Goal: Task Accomplishment & Management: Use online tool/utility

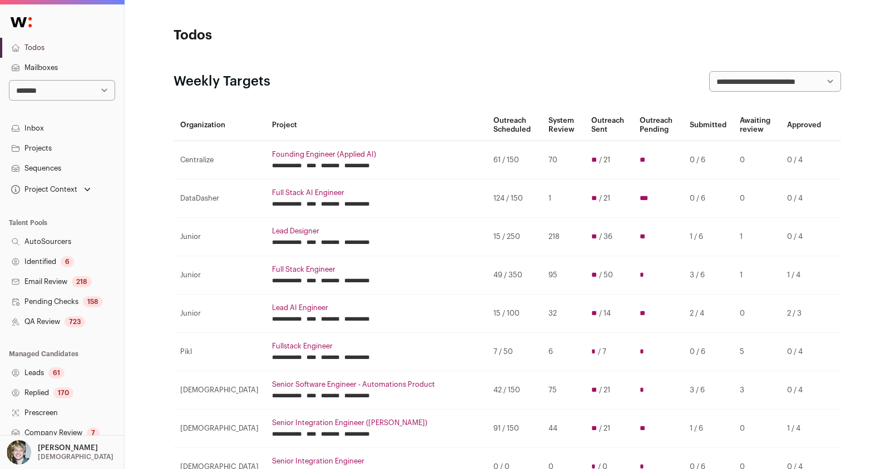
click at [321, 202] on input "********" at bounding box center [330, 204] width 19 height 9
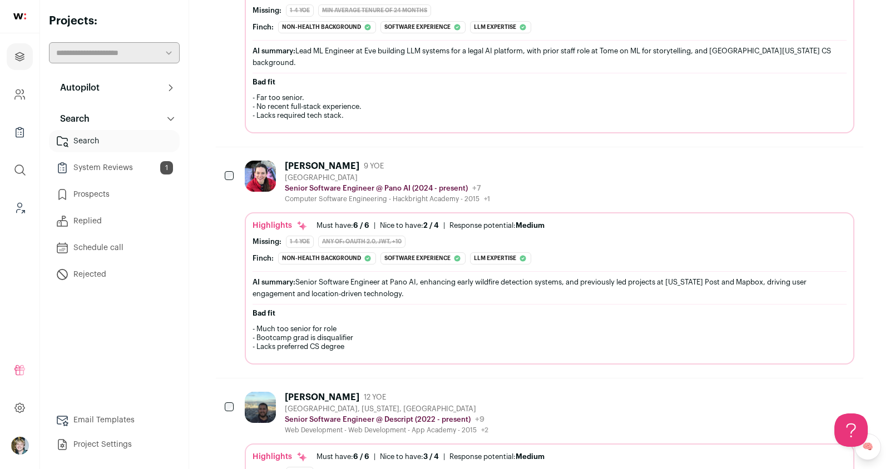
scroll to position [752, 0]
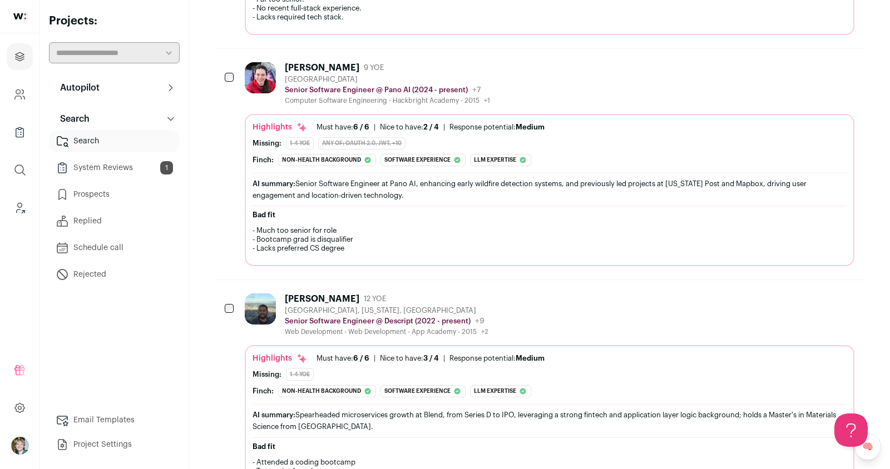
click at [434, 159] on div "Highlights Must have: 6 / 6 How many must haves have been fulfilled? | [GEOGRAP…" at bounding box center [549, 193] width 594 height 142
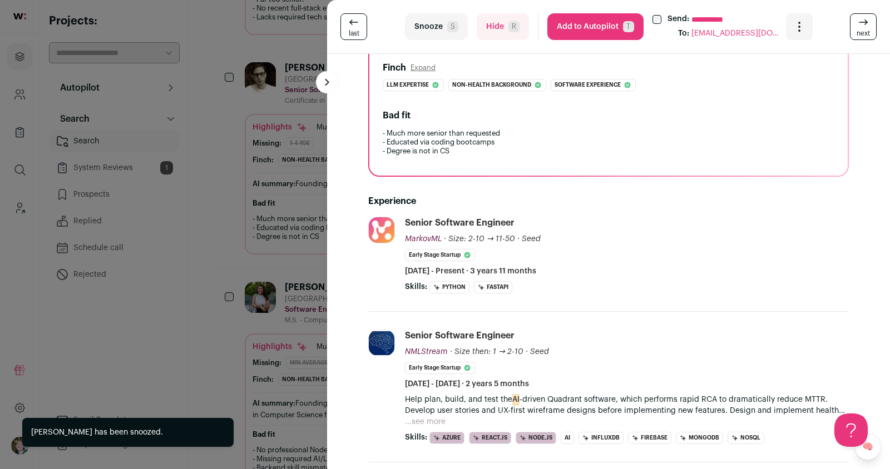
scroll to position [365, 0]
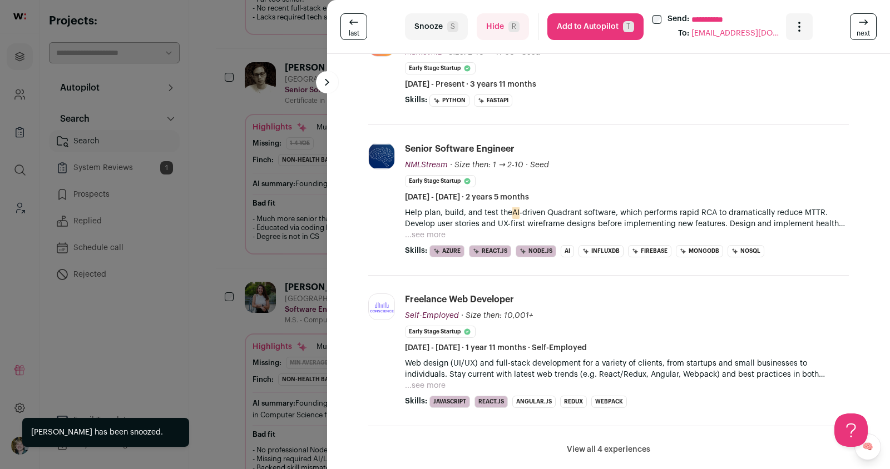
click at [432, 235] on button "...see more" at bounding box center [425, 235] width 41 height 11
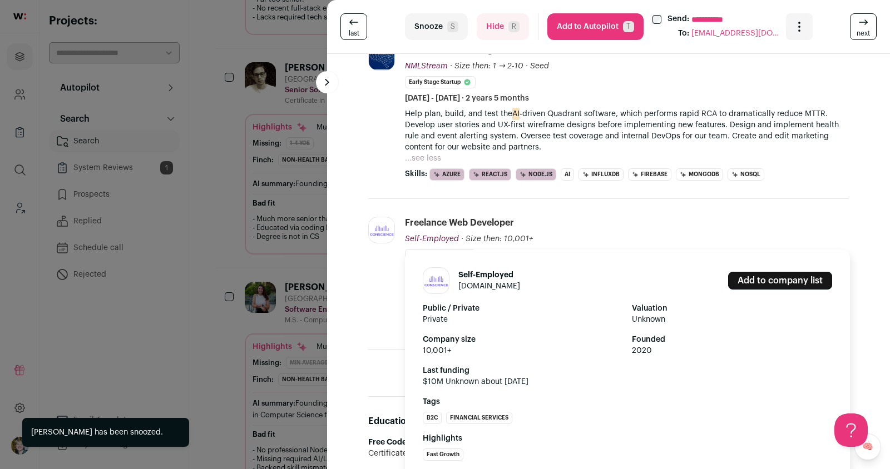
scroll to position [465, 0]
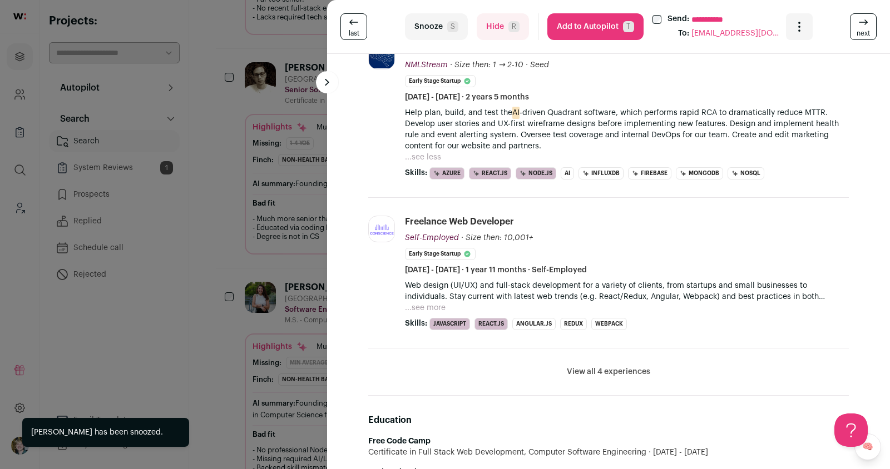
click at [430, 302] on button "...see more" at bounding box center [425, 307] width 41 height 11
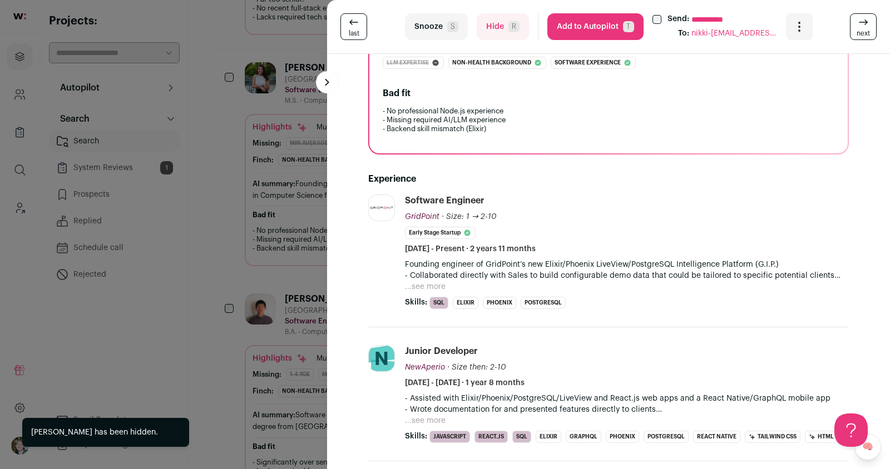
scroll to position [206, 0]
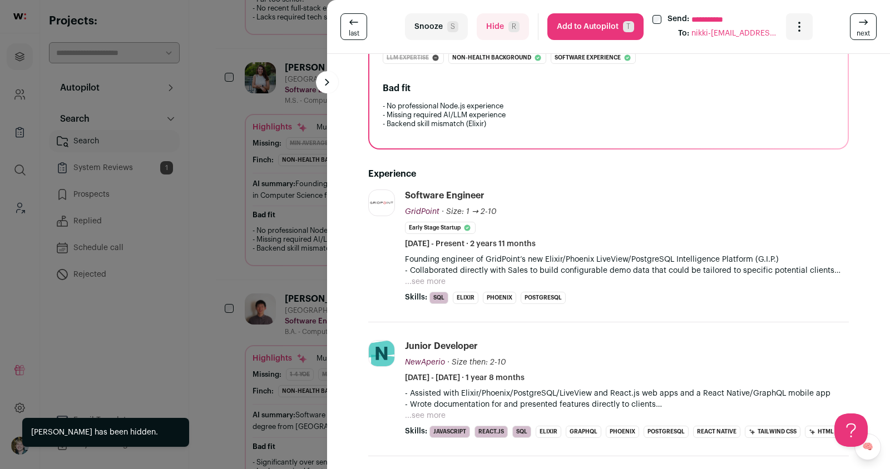
click at [431, 276] on button "...see more" at bounding box center [425, 281] width 41 height 11
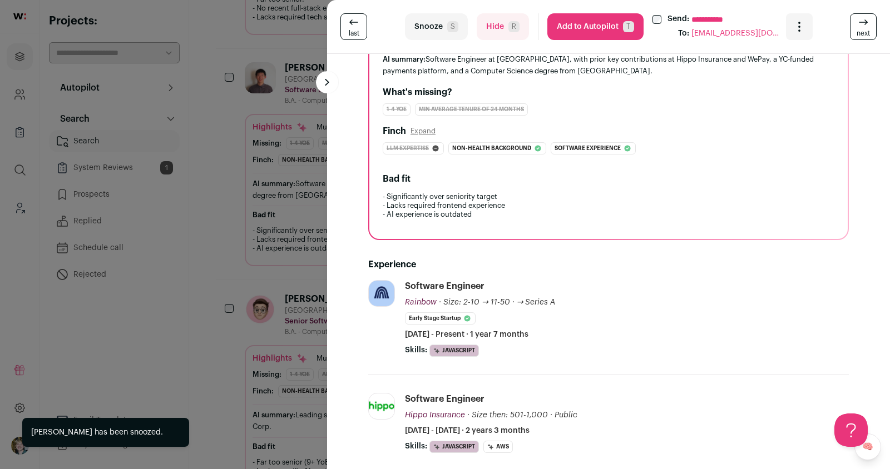
scroll to position [119, 0]
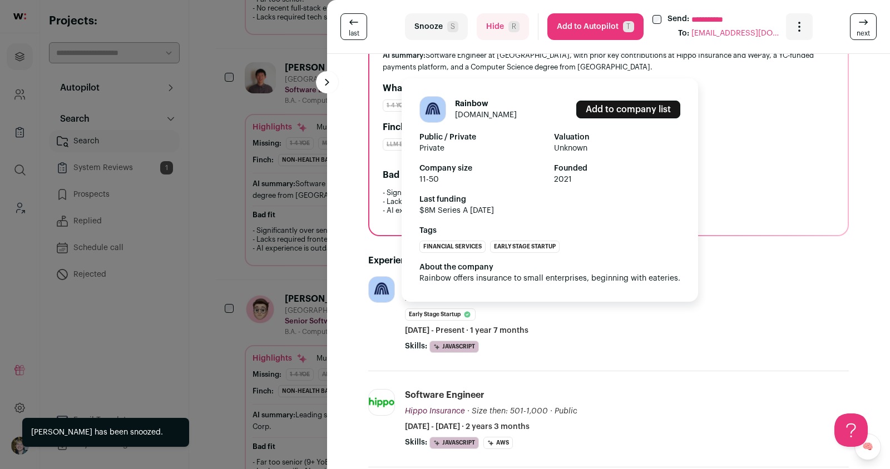
click at [481, 113] on link "[DOMAIN_NAME]" at bounding box center [486, 115] width 62 height 8
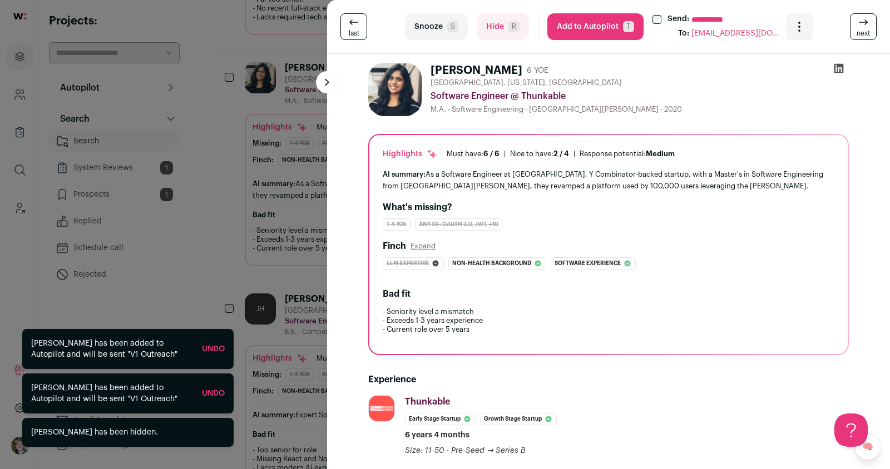
scroll to position [241, 0]
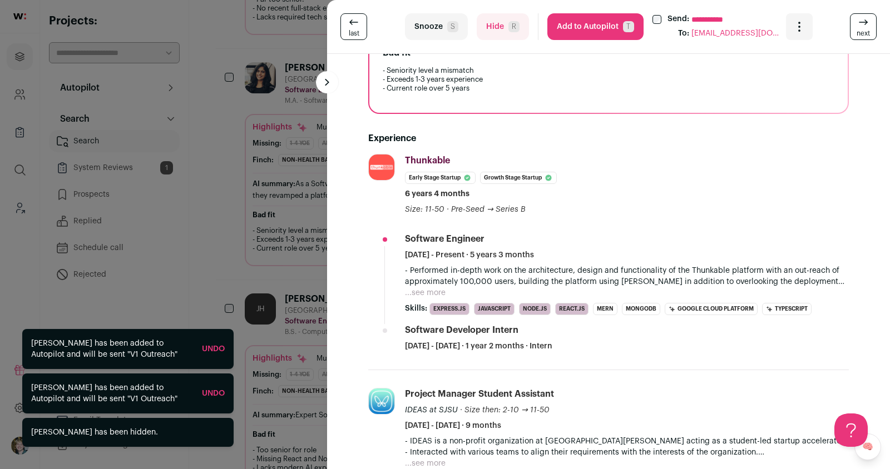
click at [222, 267] on div "**********" at bounding box center [445, 234] width 890 height 469
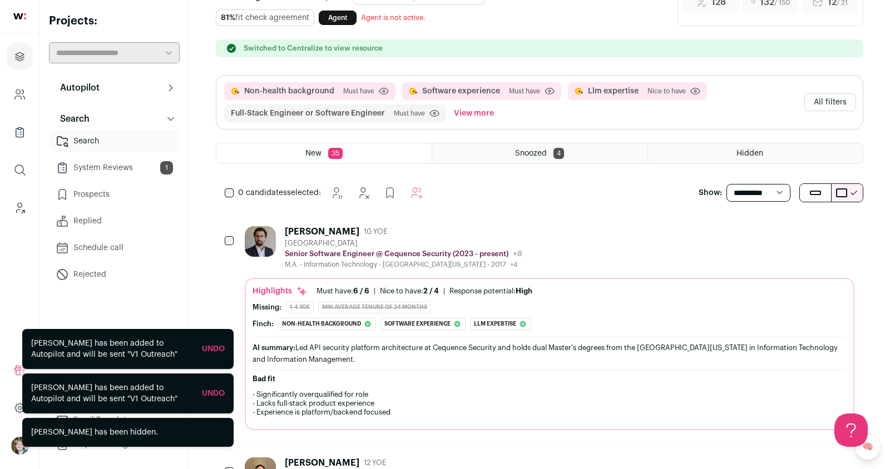
scroll to position [0, 0]
